Goal: Task Accomplishment & Management: Manage account settings

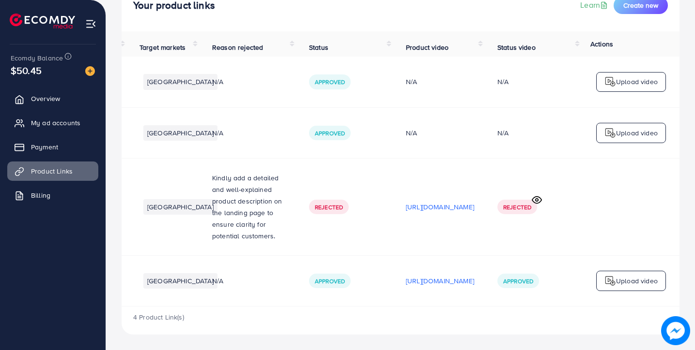
scroll to position [0, 209]
click at [406, 280] on p "https://files.ecomdy.com/videos/4f57130e-5973-4655-a1d1-31ea668811eb-1760185674…" at bounding box center [440, 281] width 68 height 12
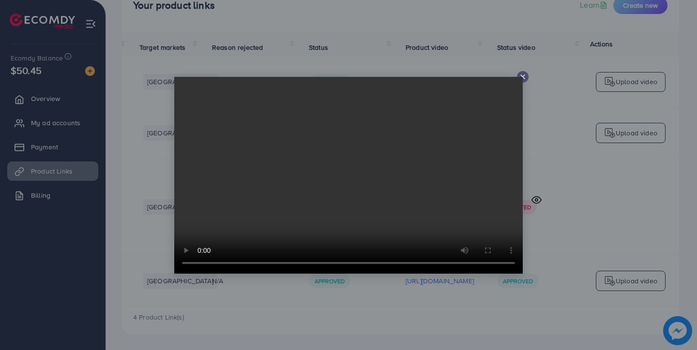
click at [519, 77] on video at bounding box center [348, 175] width 348 height 197
click at [524, 79] on icon at bounding box center [523, 77] width 8 height 8
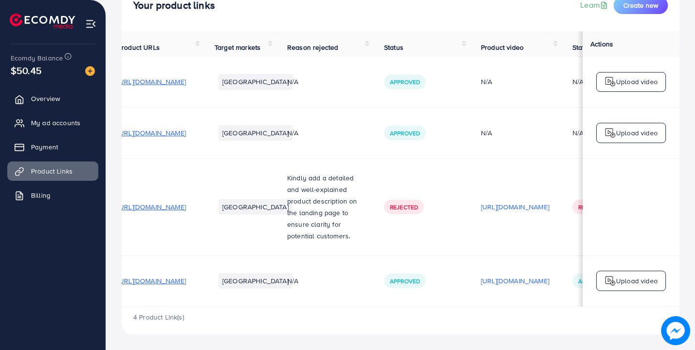
scroll to position [0, 0]
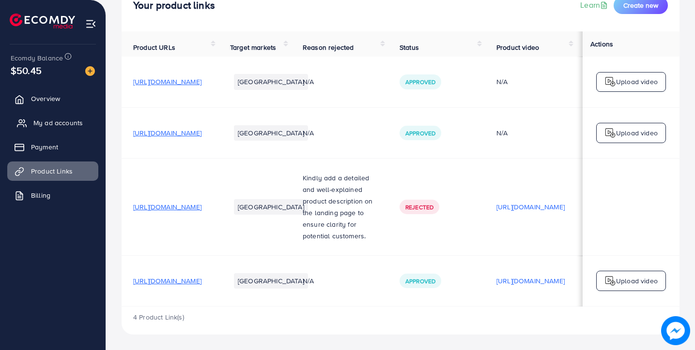
click at [66, 128] on span "My ad accounts" at bounding box center [57, 123] width 49 height 10
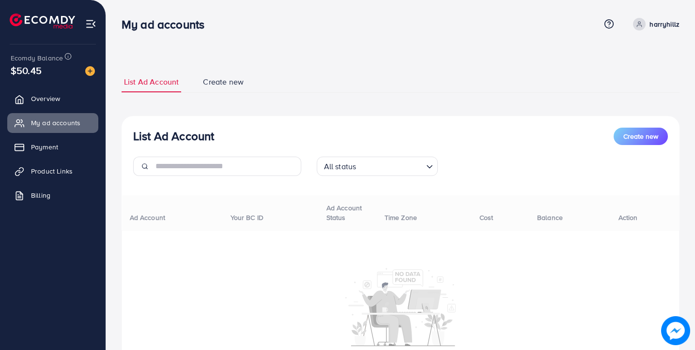
scroll to position [71, 0]
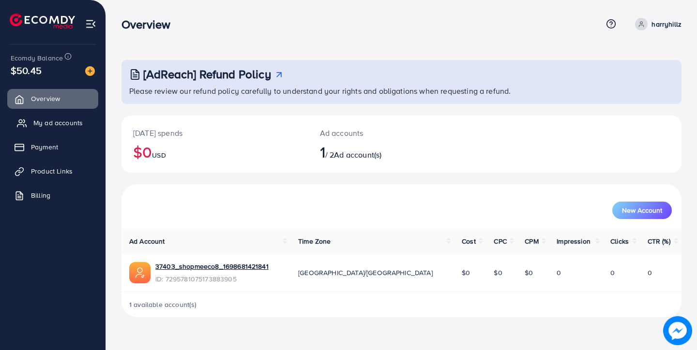
click at [51, 119] on span "My ad accounts" at bounding box center [57, 123] width 49 height 10
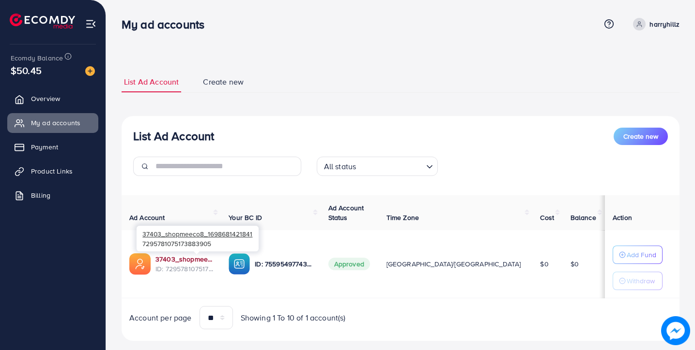
click at [173, 263] on link "37403_shopmeeco8_1698681421841" at bounding box center [184, 260] width 58 height 10
